Goal: Information Seeking & Learning: Learn about a topic

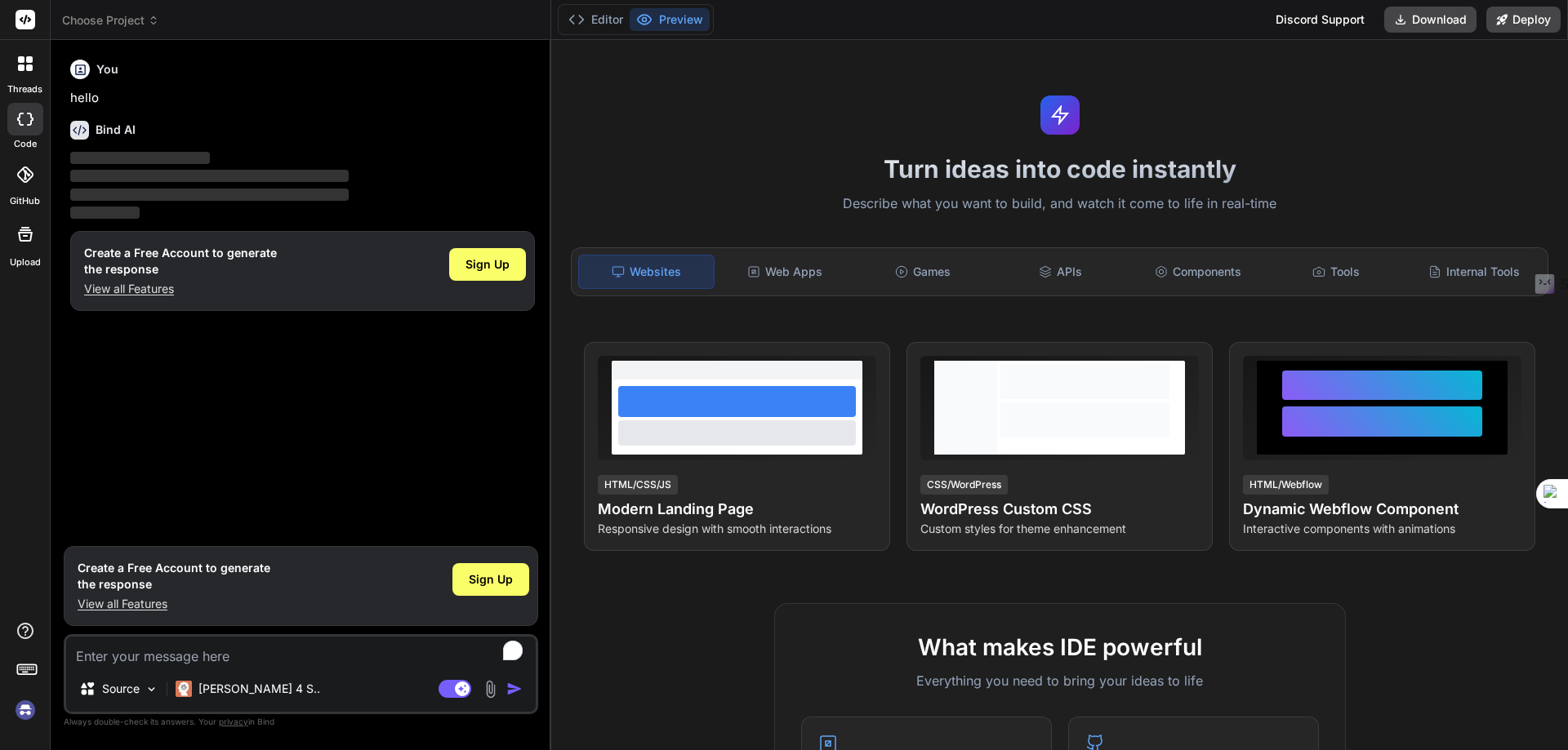
type textarea "x"
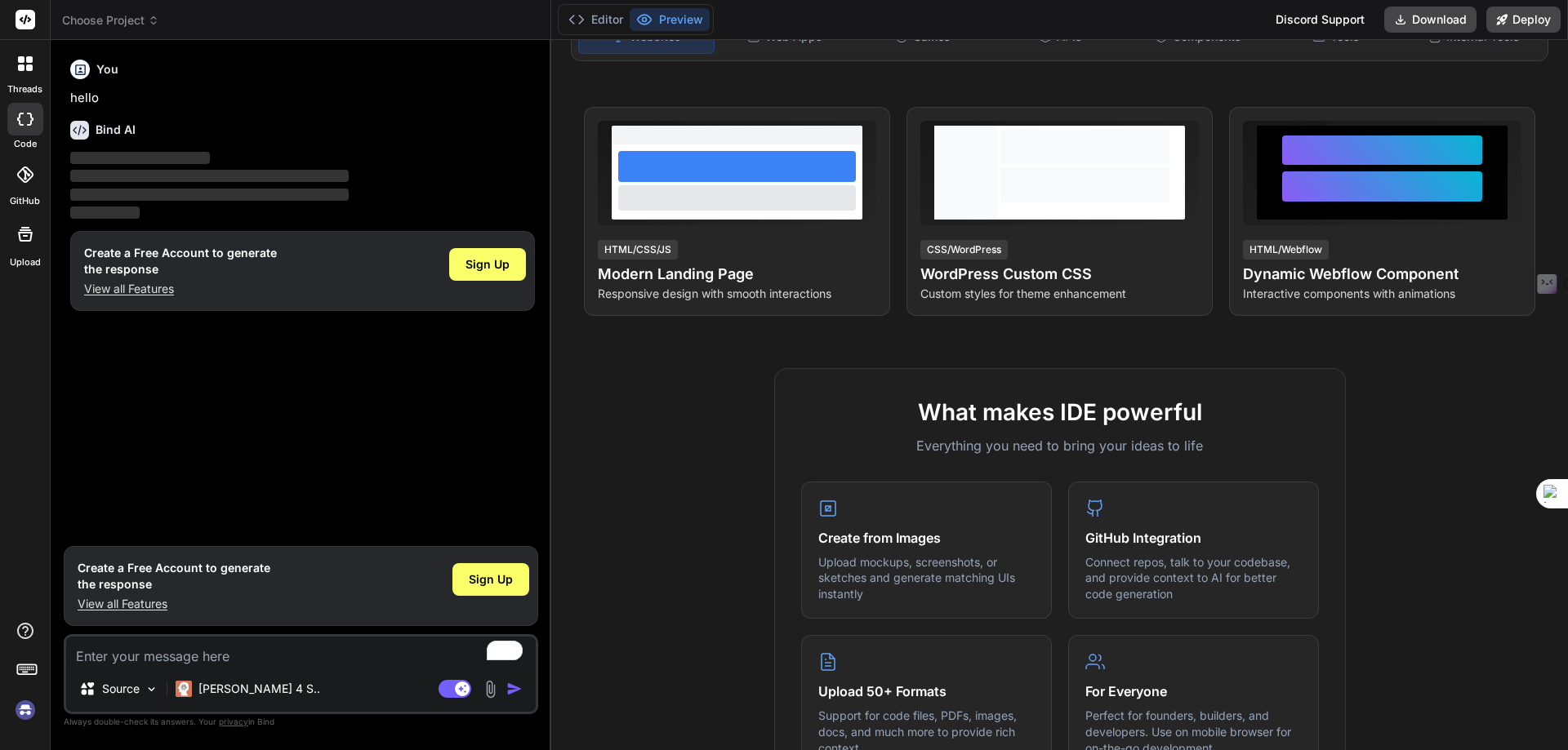
scroll to position [72, 0]
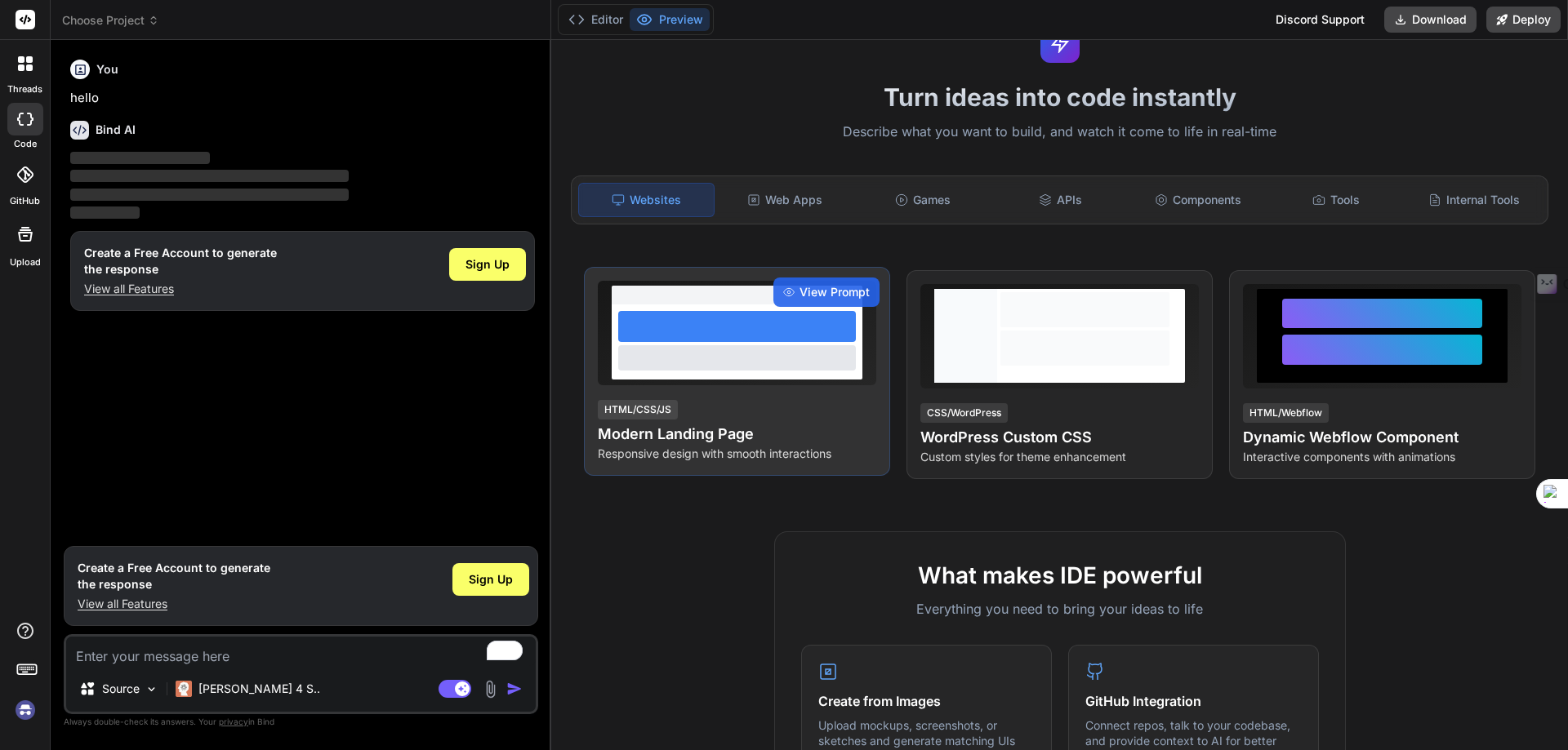
click at [765, 388] on div "View Prompt HTML/CSS/JS Modern Landing Page Responsive design with smooth inter…" at bounding box center [737, 371] width 306 height 209
click at [811, 292] on span "View Prompt" at bounding box center [834, 292] width 70 height 17
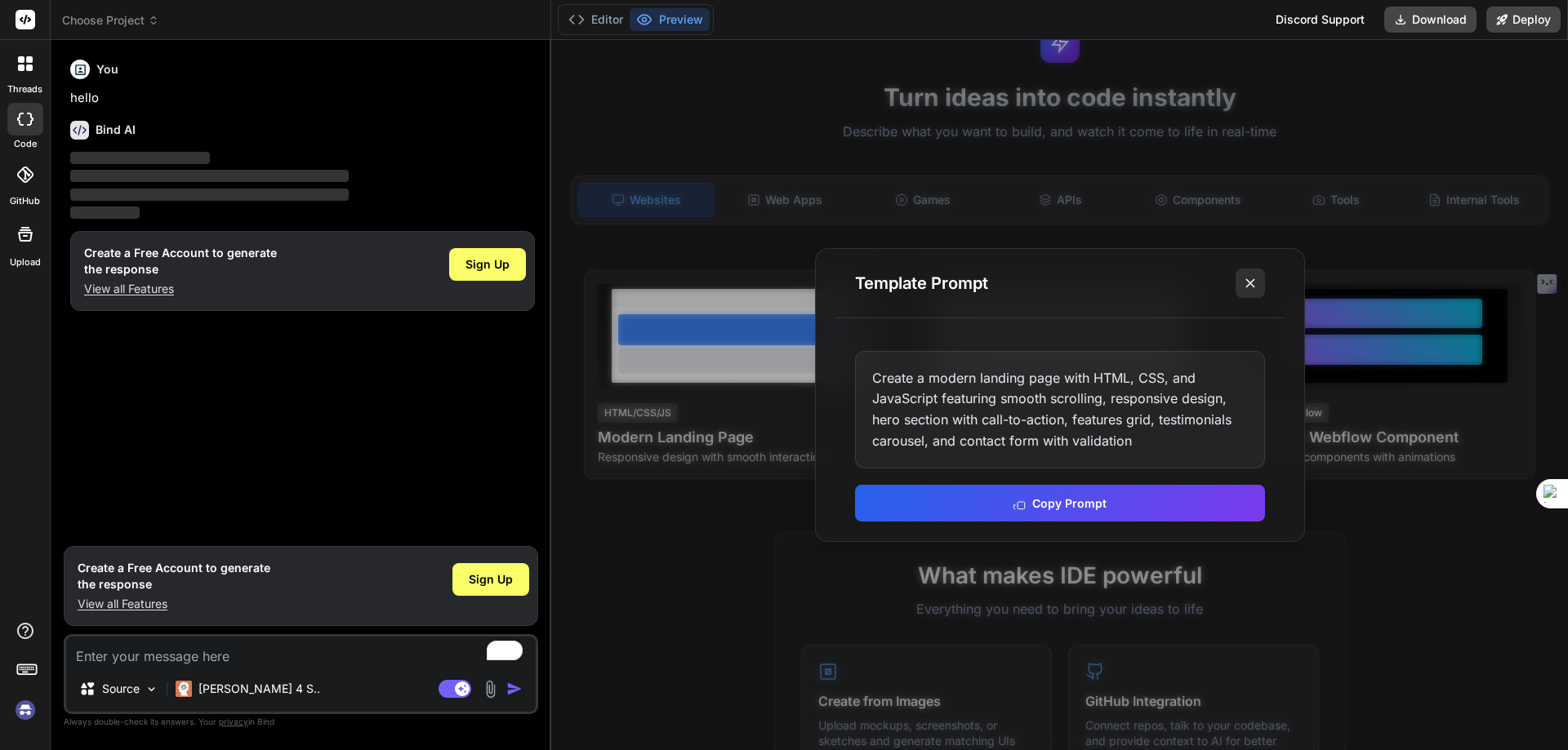
click at [1246, 276] on icon at bounding box center [1251, 283] width 17 height 17
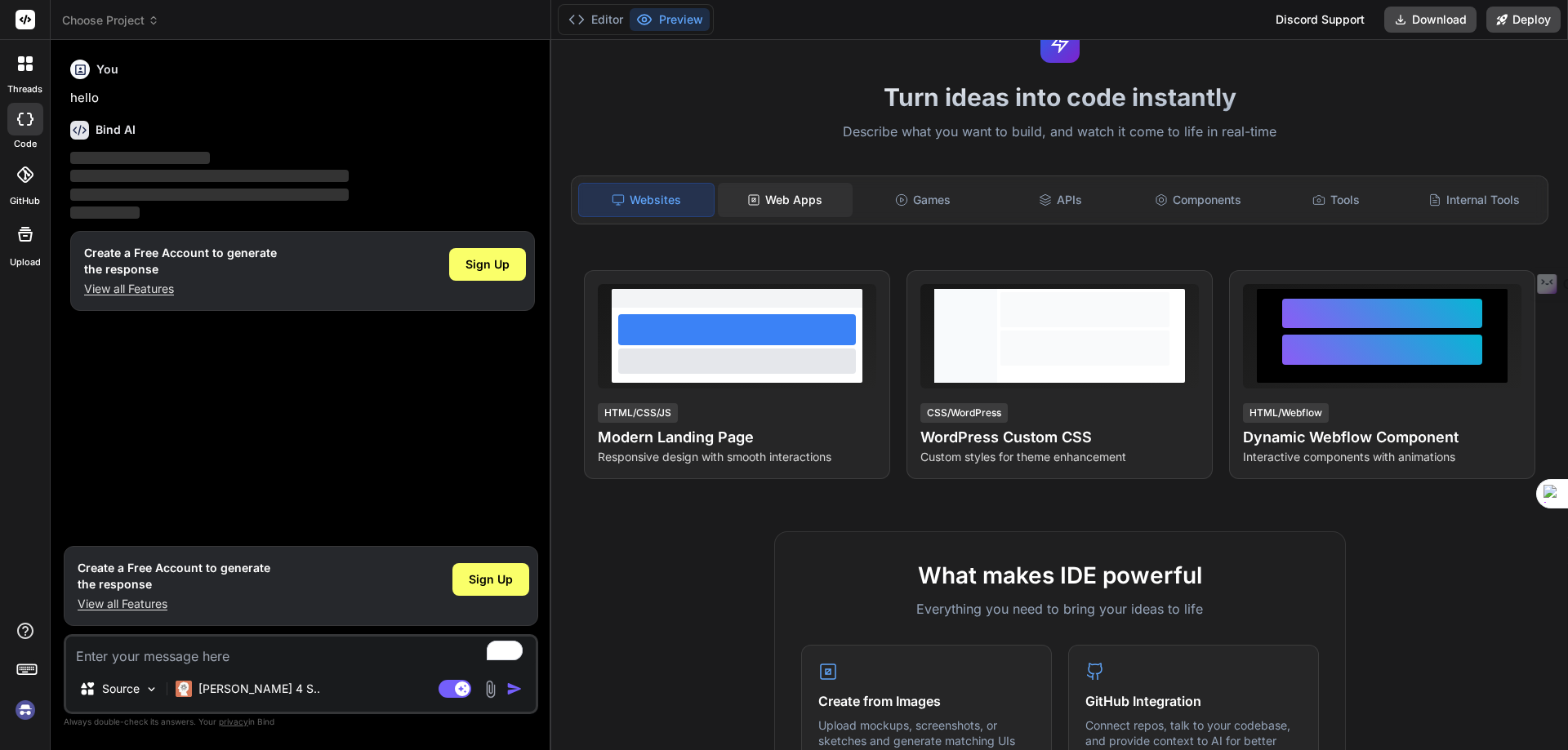
click at [804, 198] on div "Web Apps" at bounding box center [785, 200] width 135 height 34
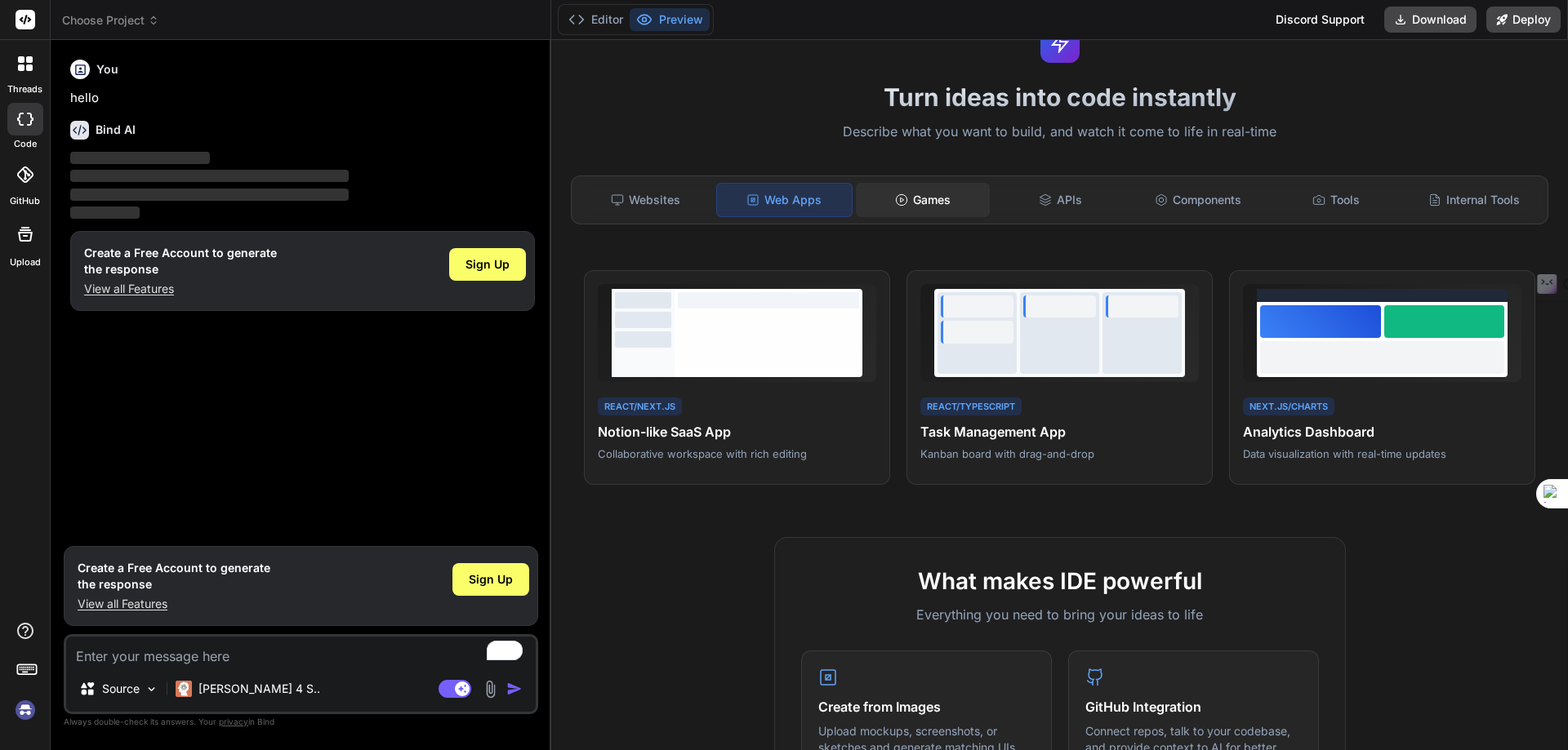
click at [947, 194] on div "Games" at bounding box center [923, 200] width 135 height 34
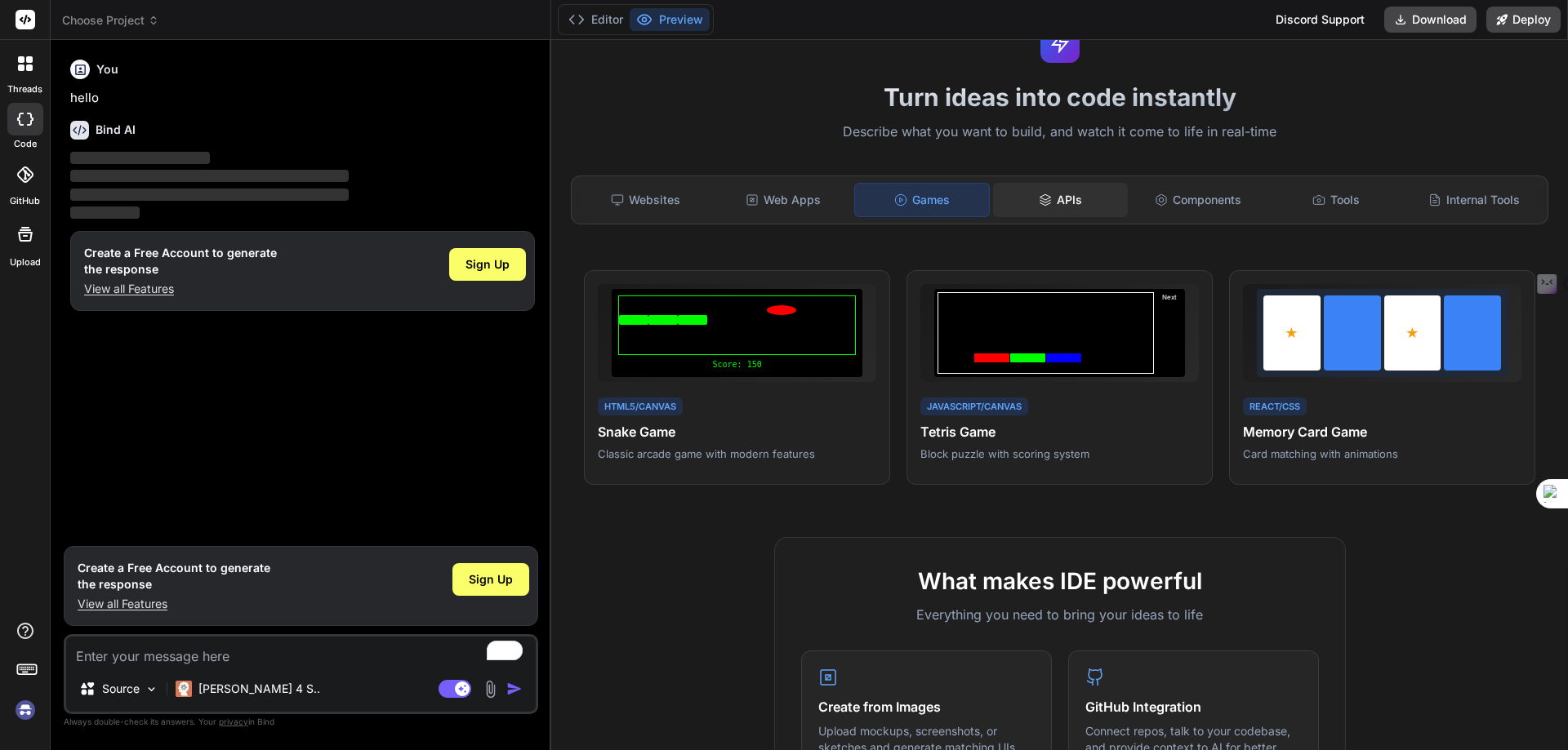
click at [1032, 198] on div "APIs" at bounding box center [1060, 200] width 135 height 34
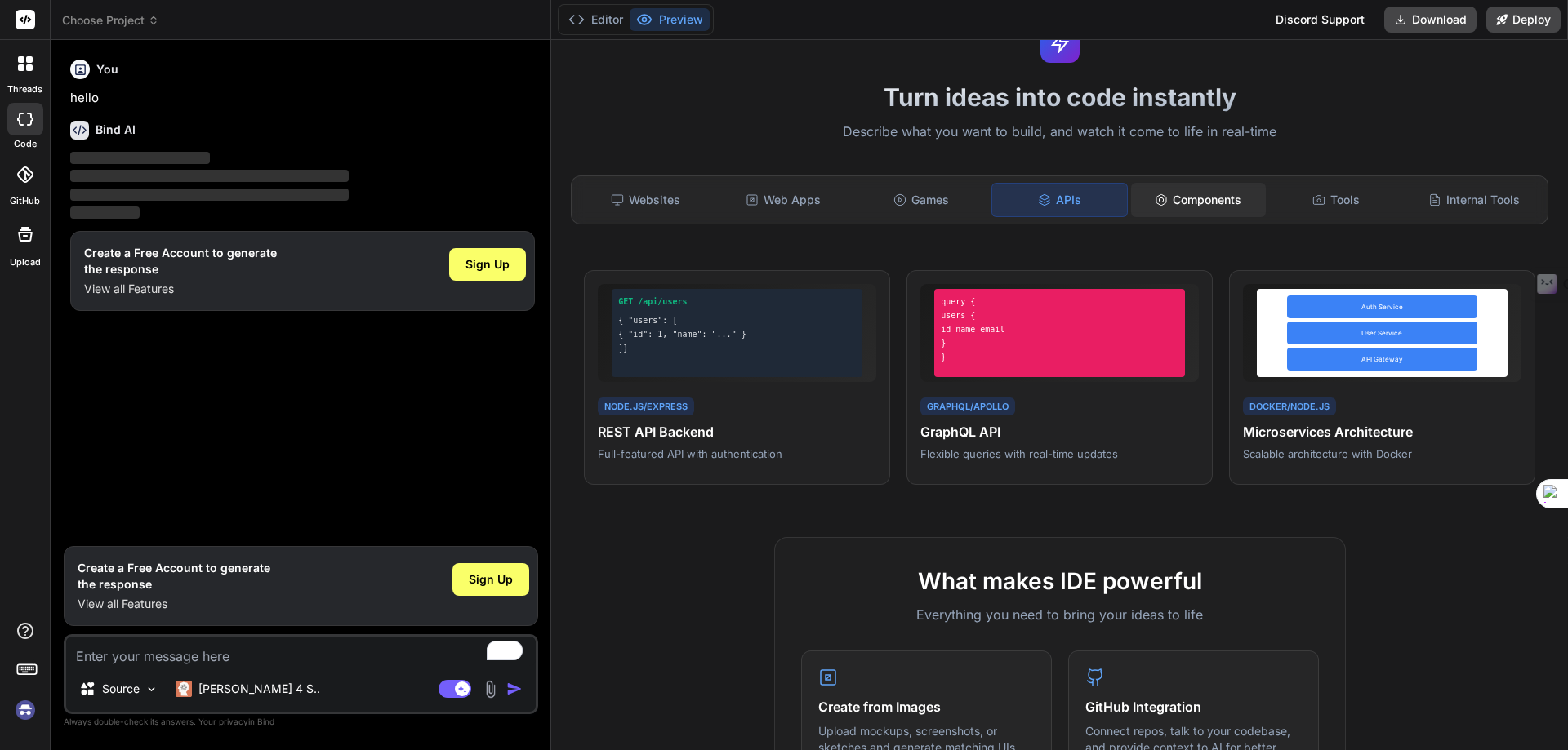
click at [1202, 198] on div "Components" at bounding box center [1198, 200] width 135 height 34
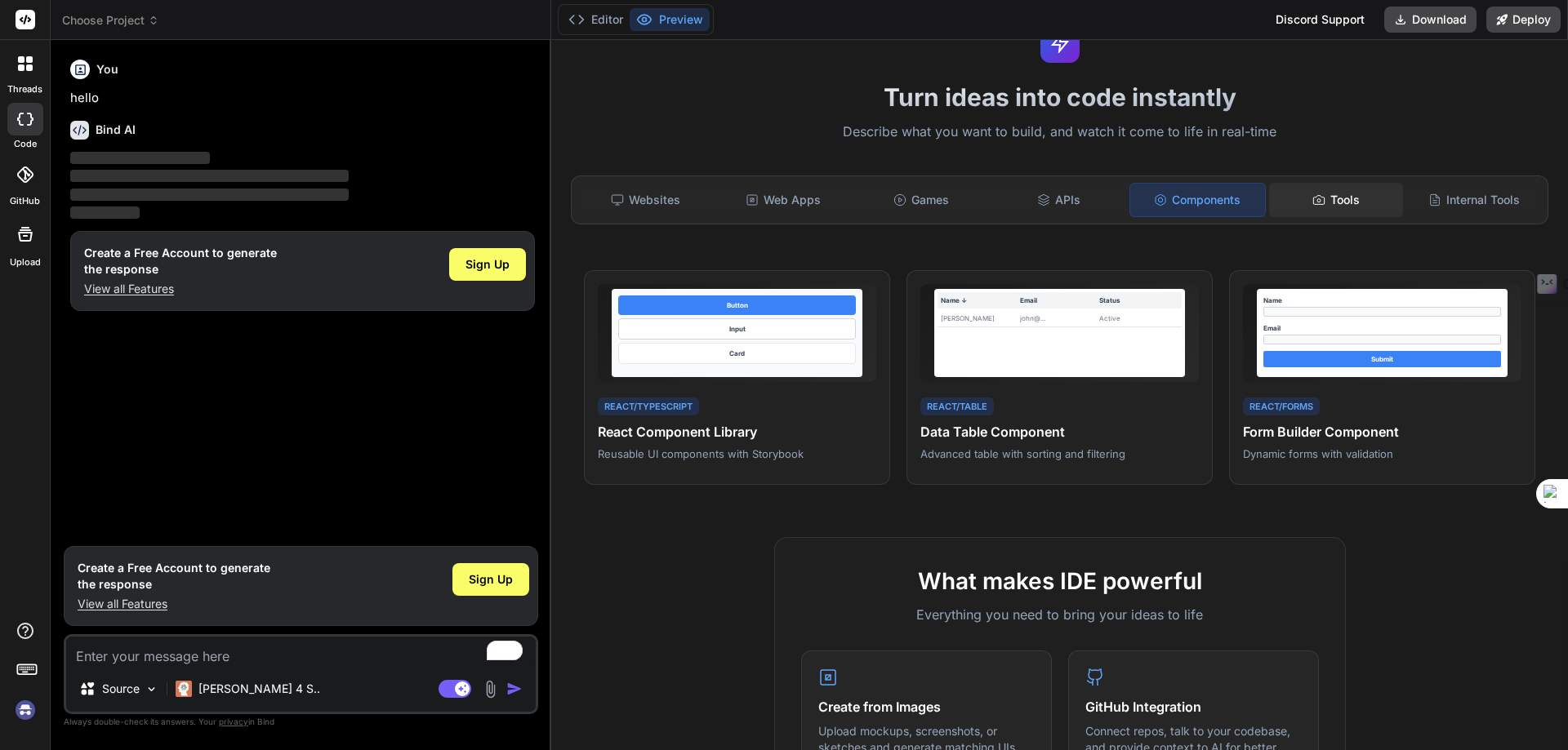
click at [1312, 199] on icon at bounding box center [1319, 200] width 13 height 13
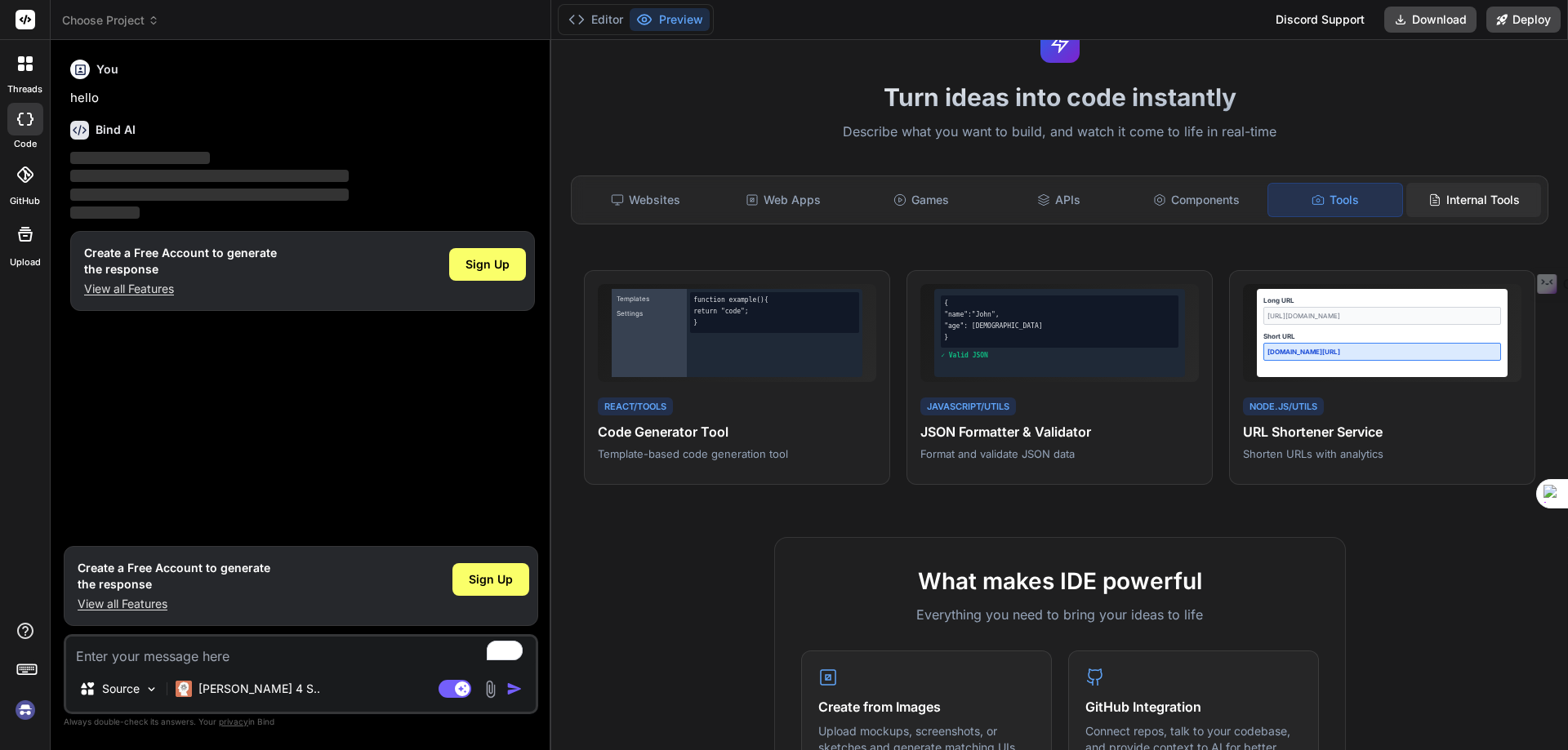
click at [1437, 206] on div "Internal Tools" at bounding box center [1474, 200] width 135 height 34
